Goal: Share content: Share content

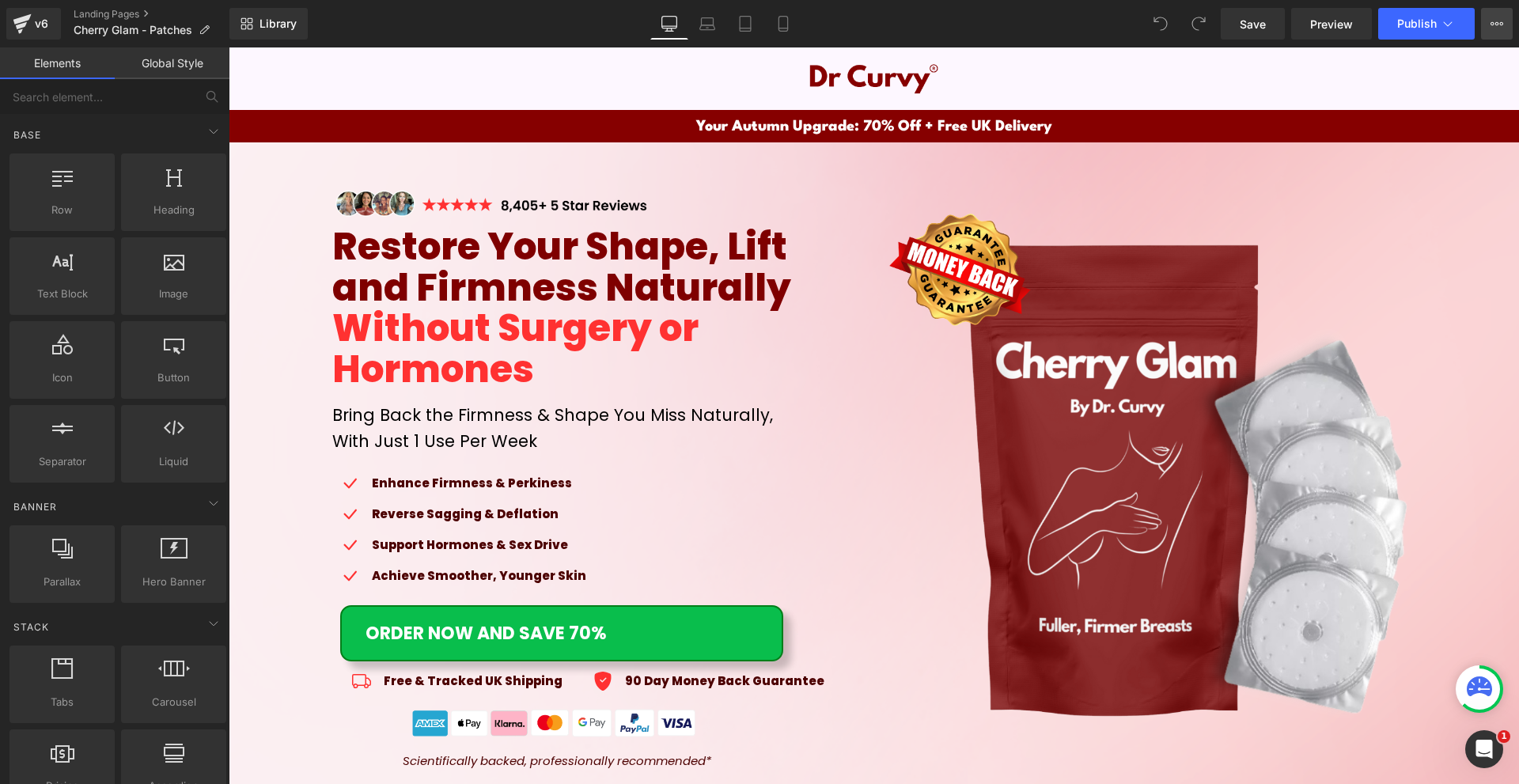
click at [1490, 17] on button "View Live Page View with current Template Save Template to Library Schedule Pub…" at bounding box center [1498, 24] width 32 height 32
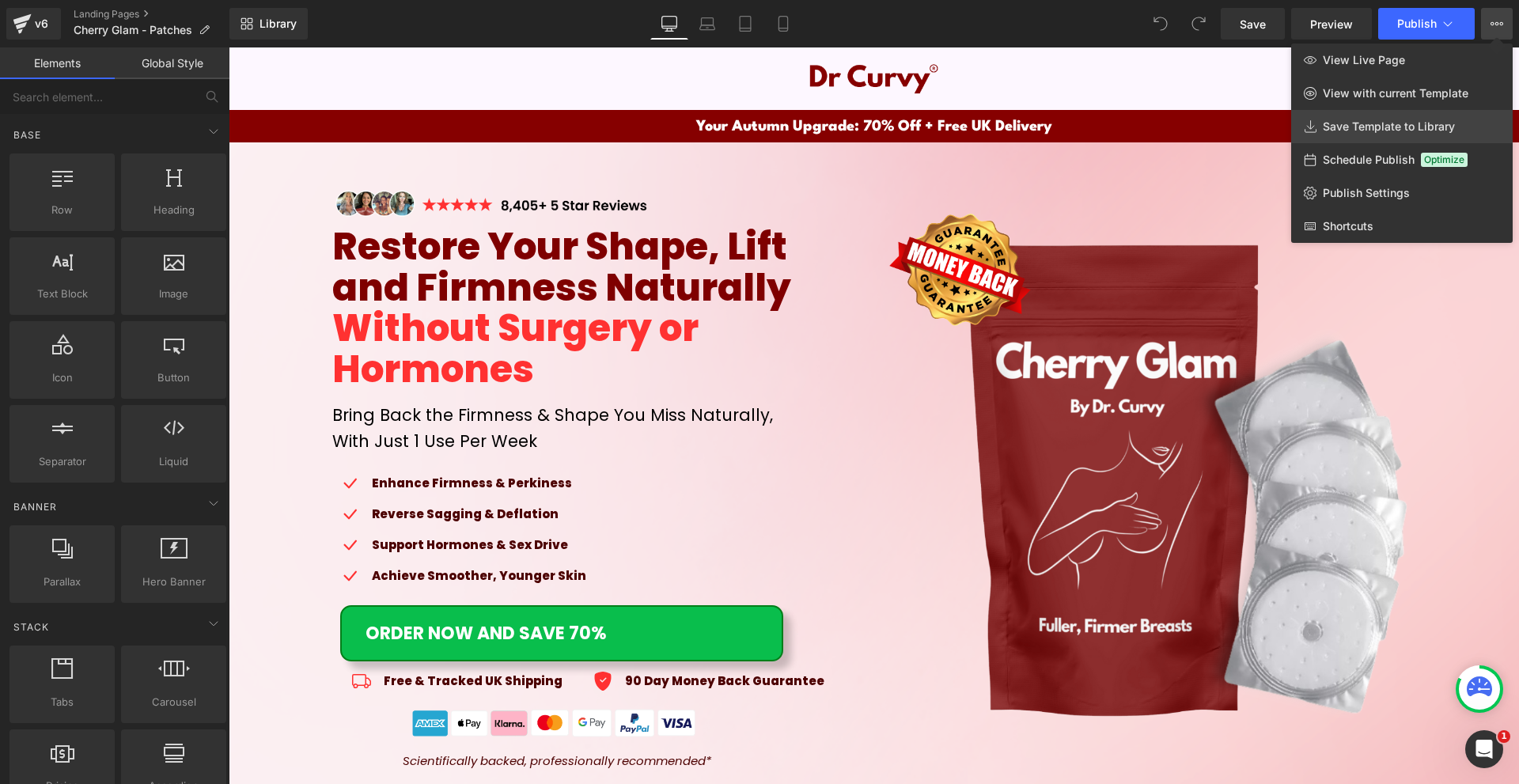
click at [1371, 126] on span "Save Template to Library" at bounding box center [1389, 127] width 132 height 14
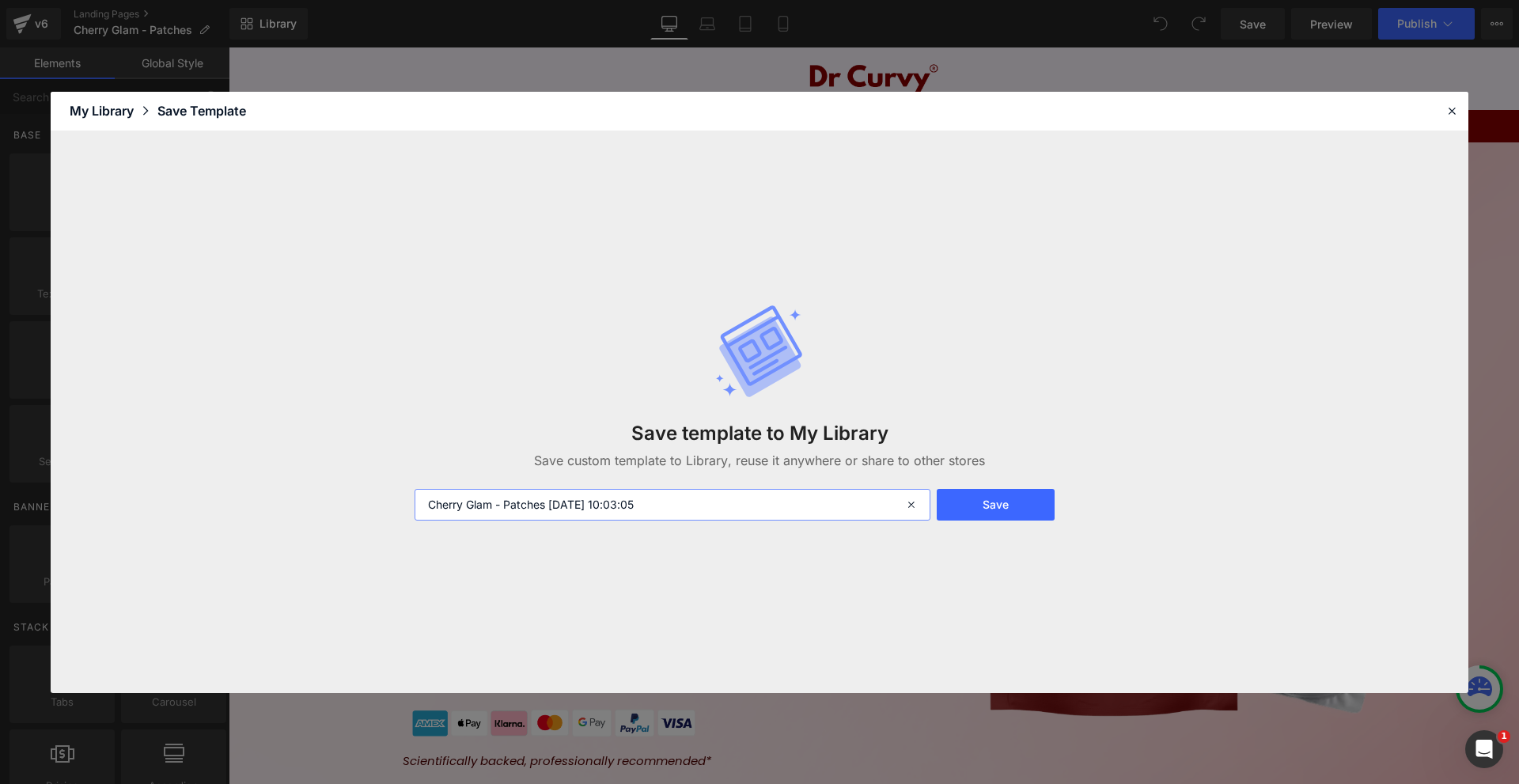
click at [657, 503] on input "Cherry Glam - Patches [DATE] 10:03:05" at bounding box center [673, 505] width 516 height 32
type input "export it back nigga"
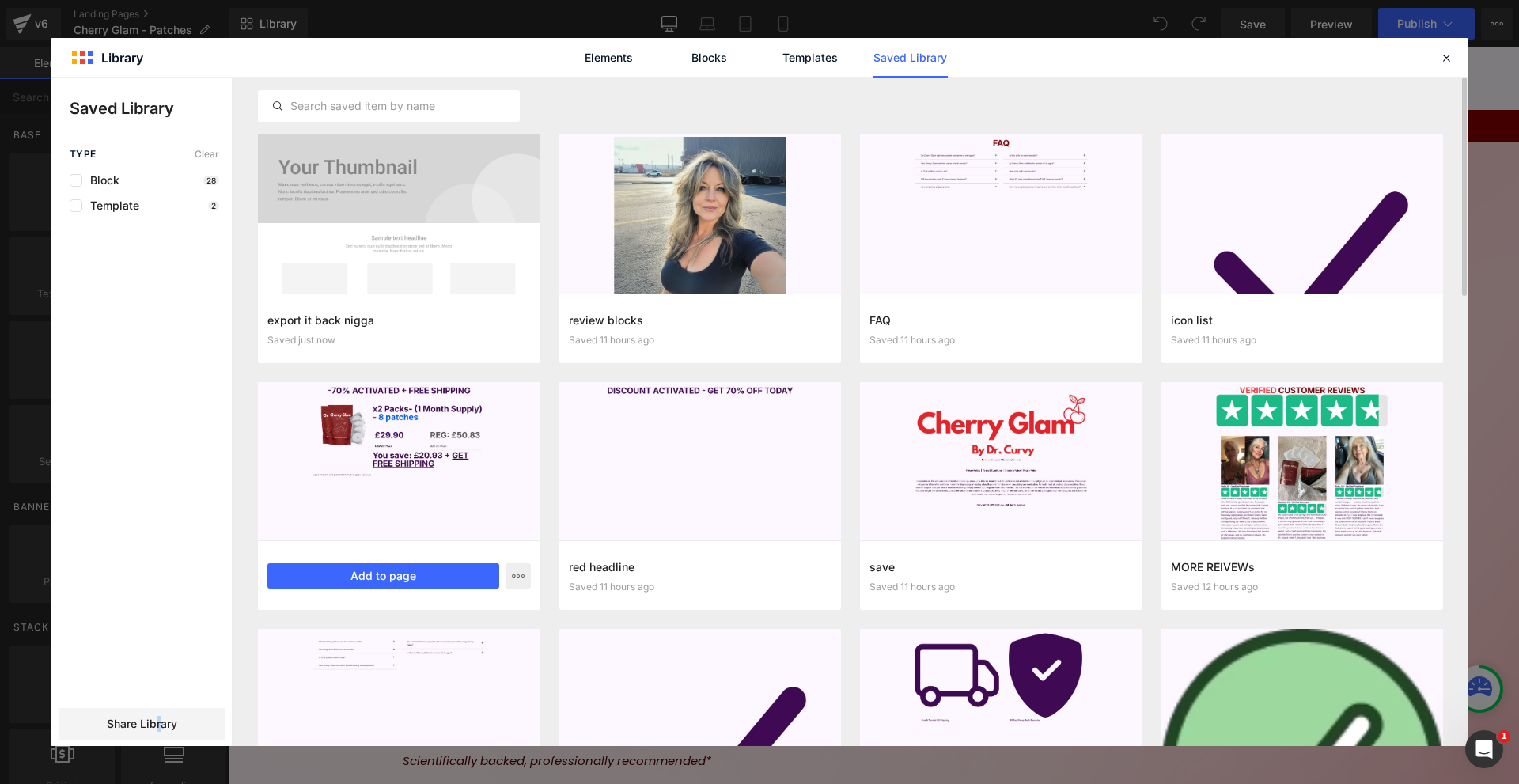
drag, startPoint x: 157, startPoint y: 727, endPoint x: 276, endPoint y: 532, distance: 228.4
click at [160, 723] on span "Share Library" at bounding box center [142, 724] width 71 height 16
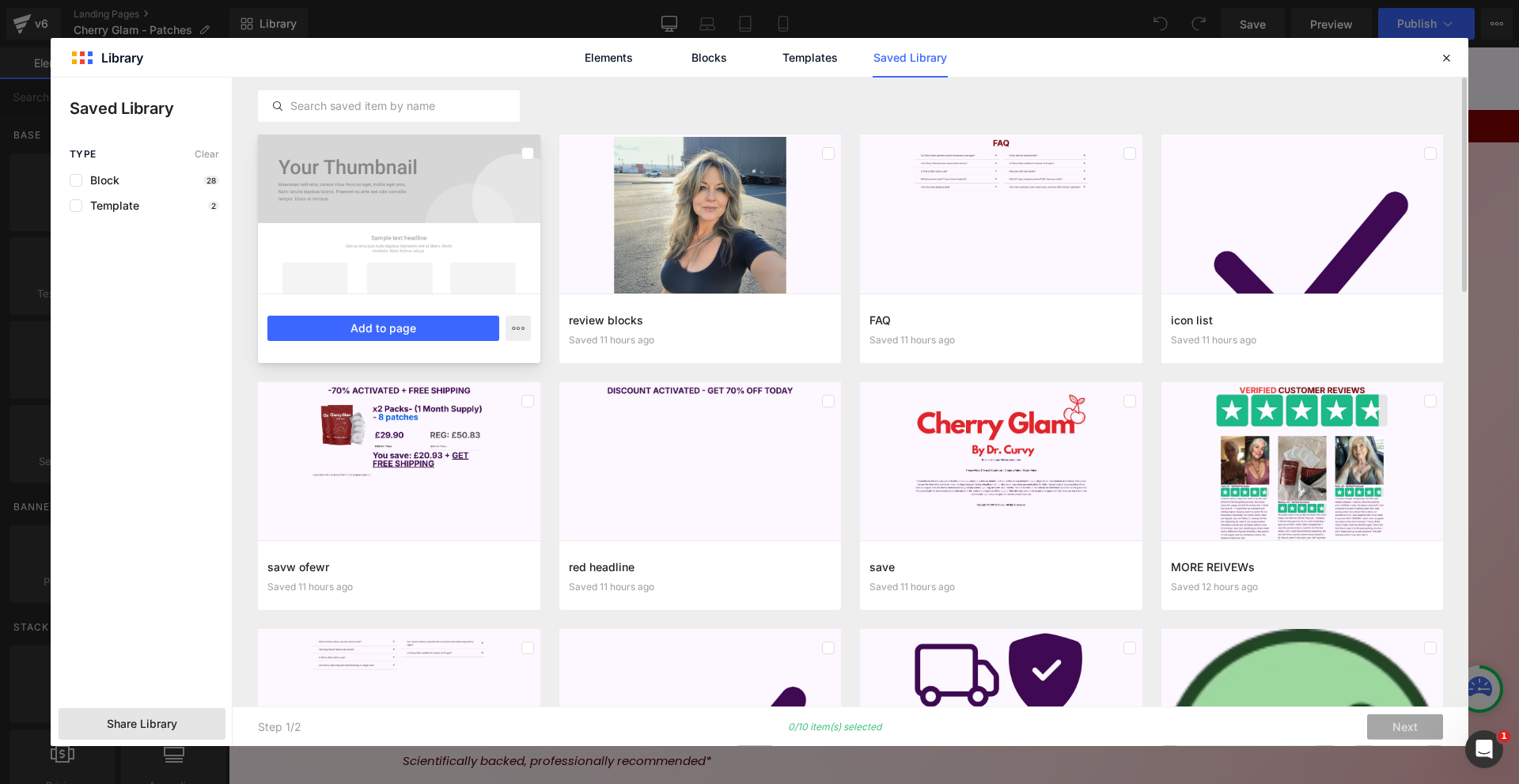
click at [355, 203] on div at bounding box center [399, 214] width 282 height 159
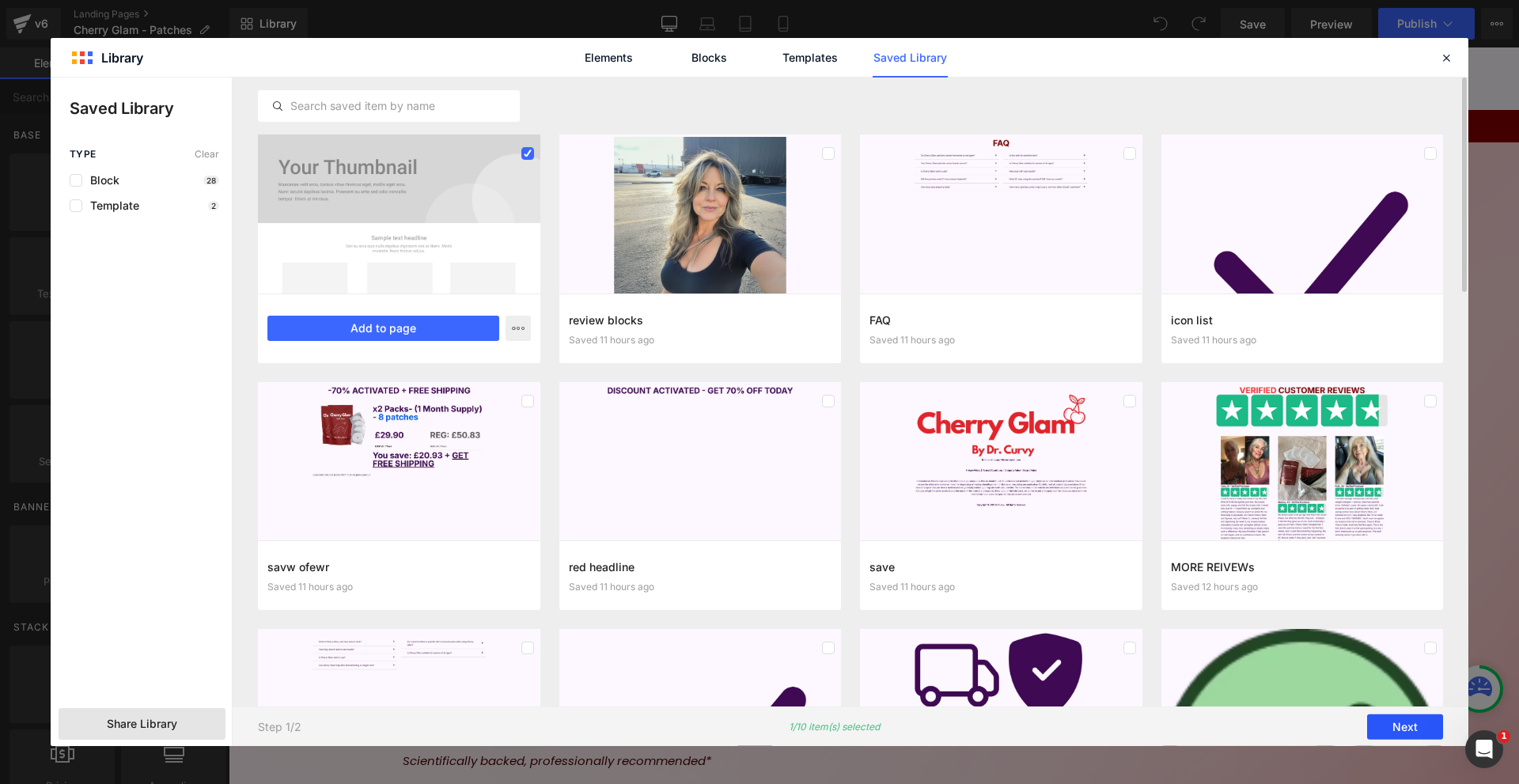
click at [1413, 725] on button "Next" at bounding box center [1406, 727] width 76 height 25
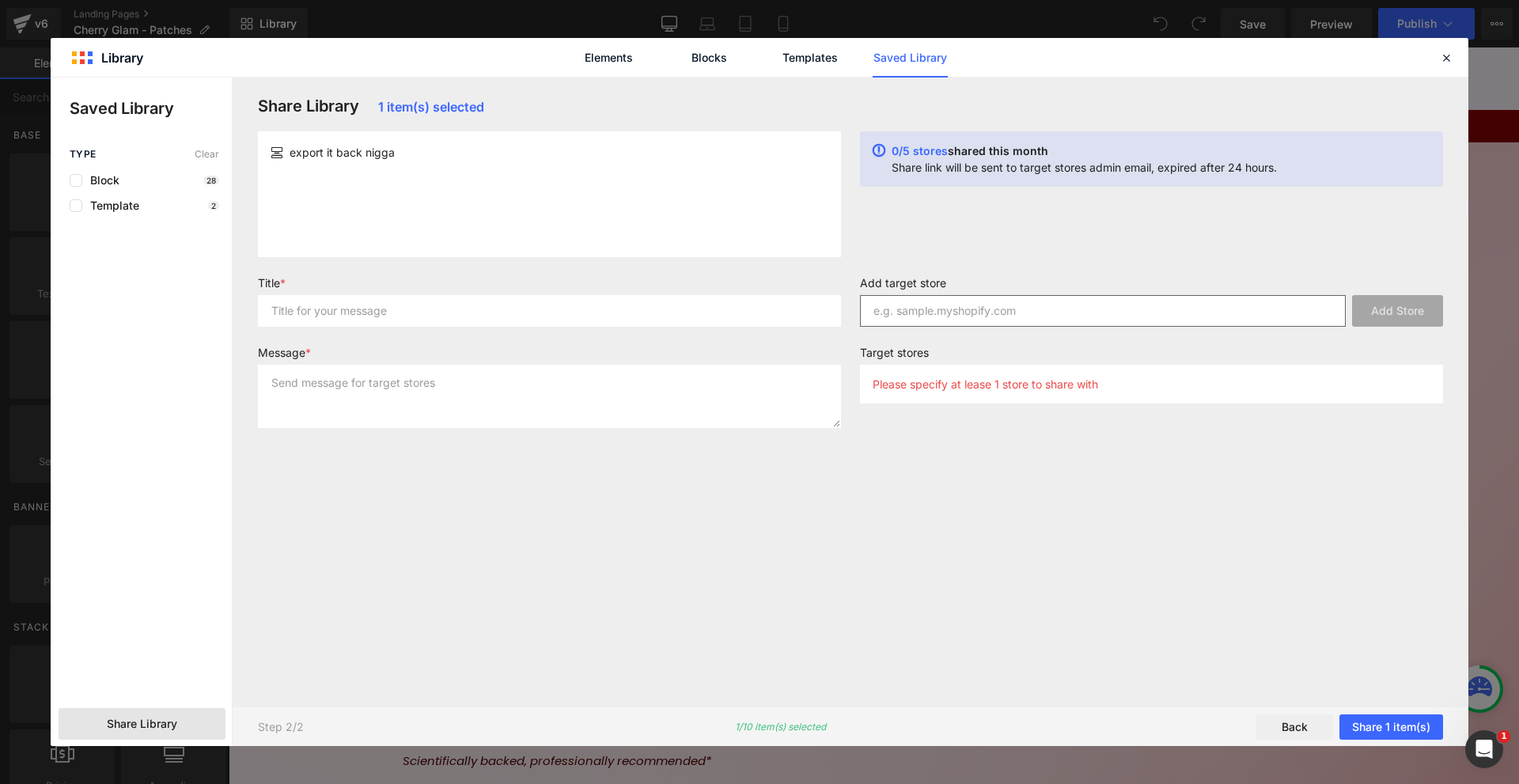
drag, startPoint x: 1018, startPoint y: 329, endPoint x: 1022, endPoint y: 310, distance: 19.4
click at [1019, 320] on div "Add target store Add Store" at bounding box center [1151, 308] width 602 height 63
click at [1022, 310] on input "text" at bounding box center [1103, 311] width 486 height 32
paste input "[DOMAIN_NAME]"
type input "[DOMAIN_NAME]"
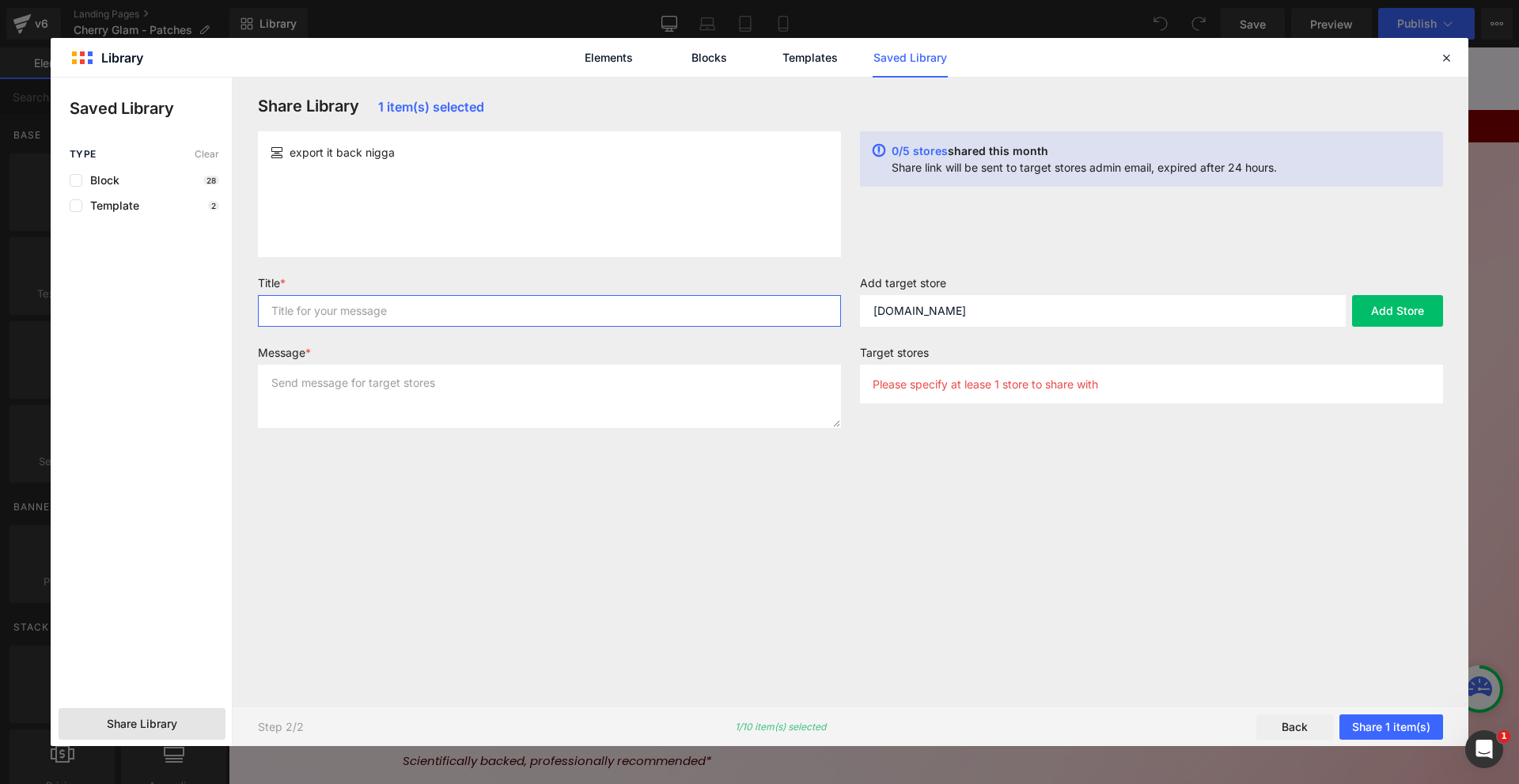
click at [610, 320] on input "text" at bounding box center [549, 311] width 583 height 32
type input "asd"
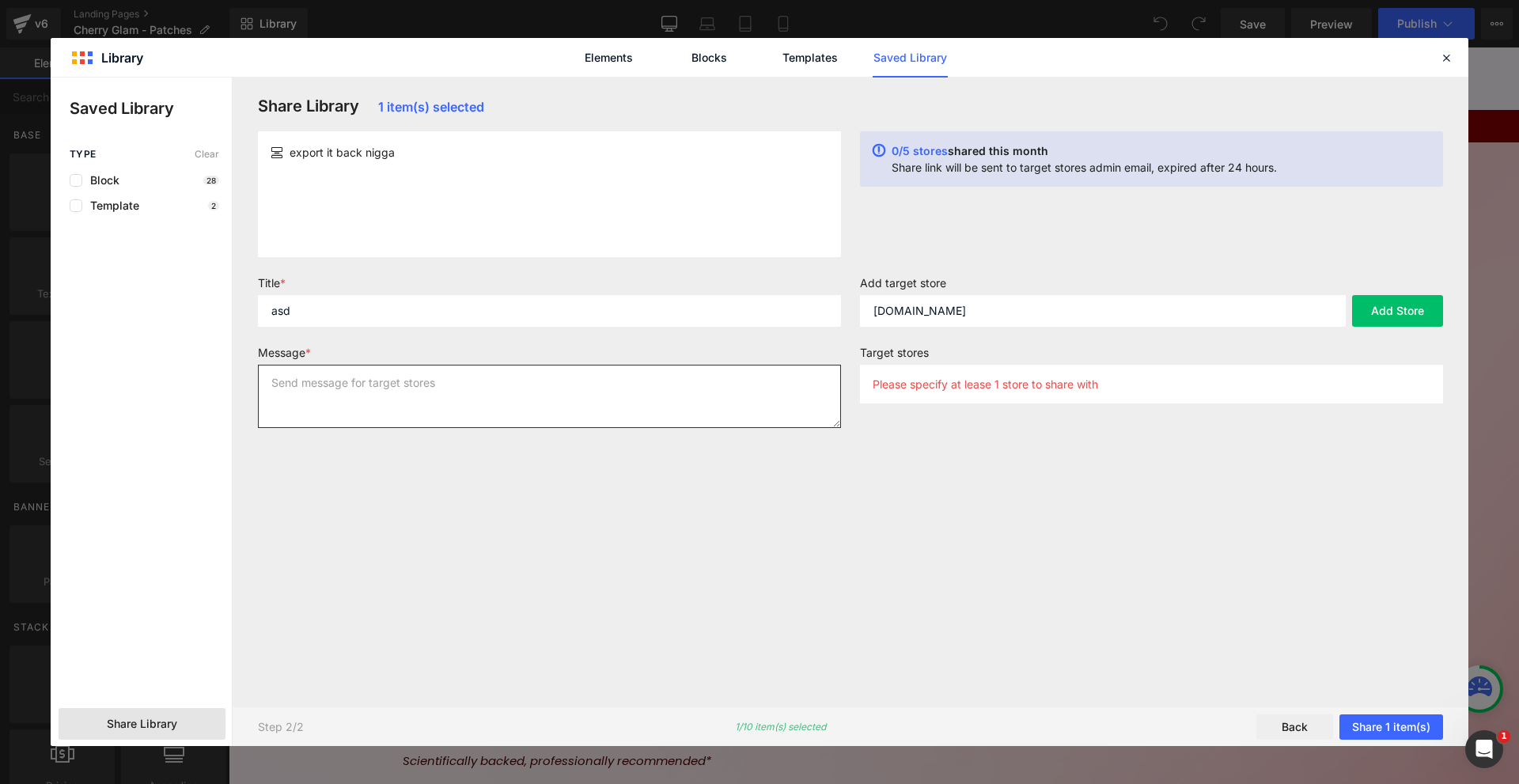
click at [477, 384] on textarea at bounding box center [549, 396] width 583 height 63
type textarea "asd"
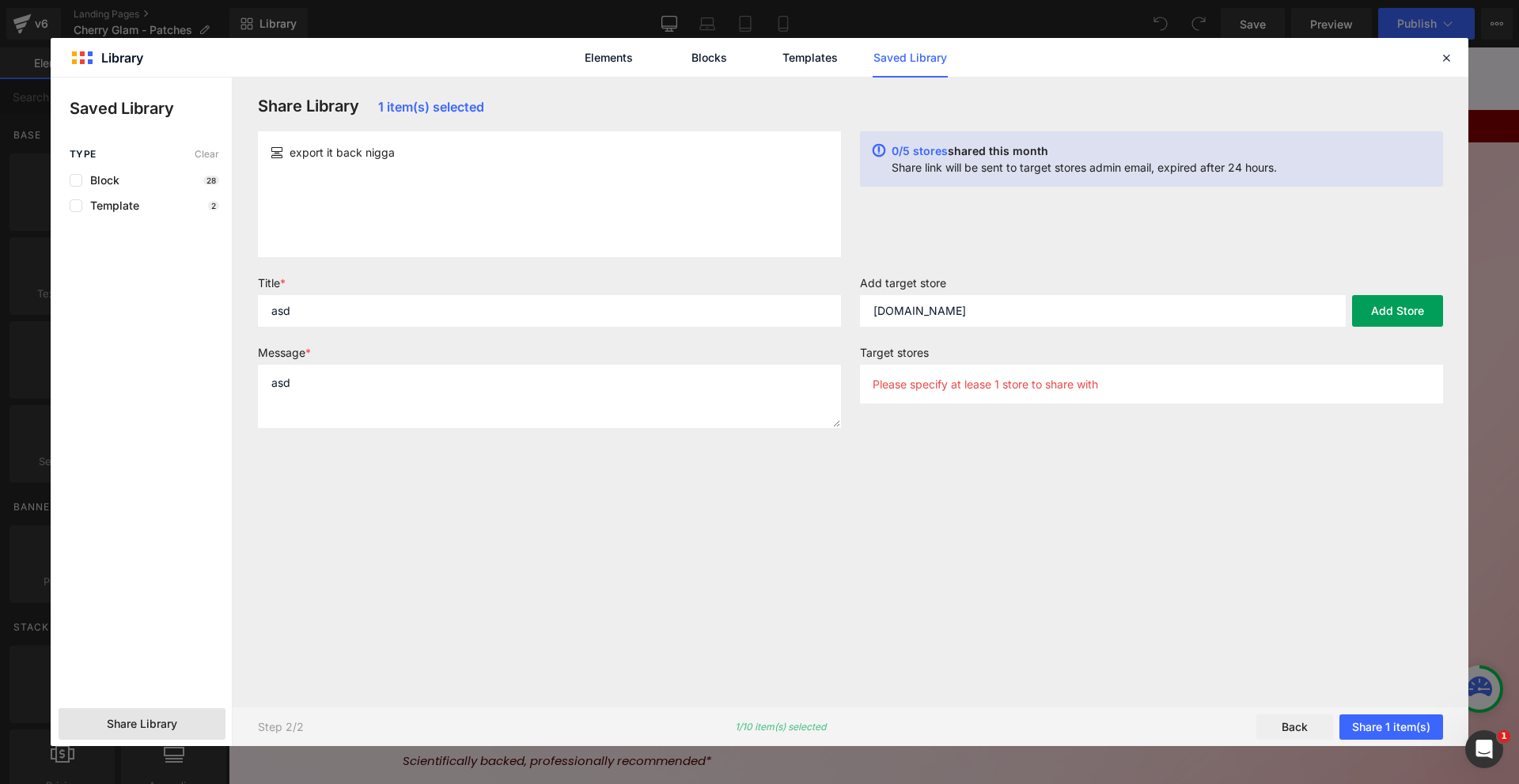
click at [1383, 312] on button "Add Store" at bounding box center [1398, 311] width 91 height 32
click at [1366, 736] on button "Share 1 item(s)" at bounding box center [1391, 727] width 104 height 25
